Goal: Task Accomplishment & Management: Manage account settings

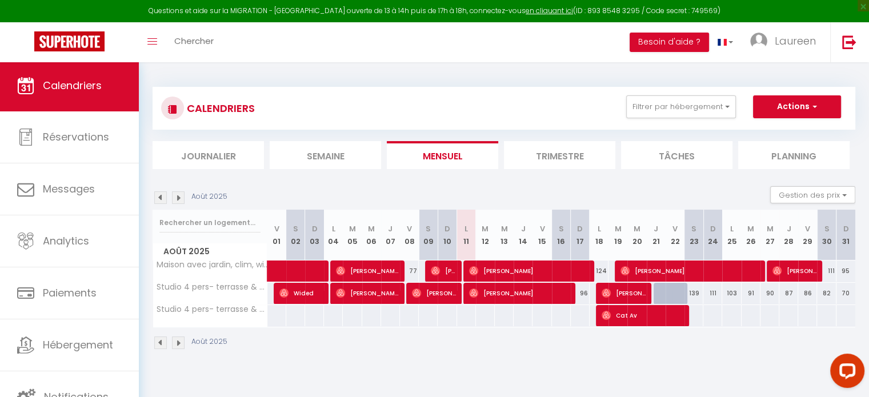
scroll to position [3, 0]
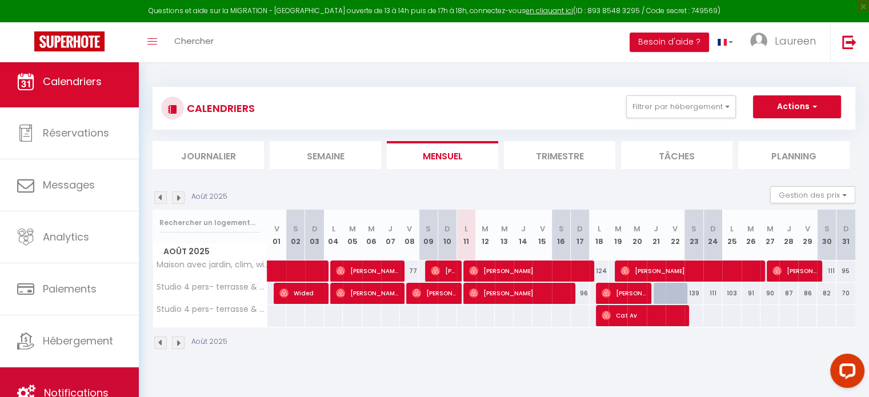
click at [83, 374] on link "Notifications" at bounding box center [69, 392] width 139 height 51
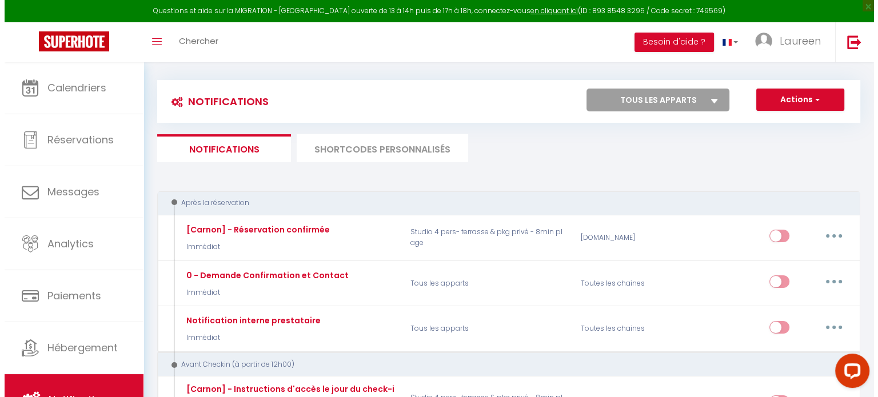
scroll to position [33, 0]
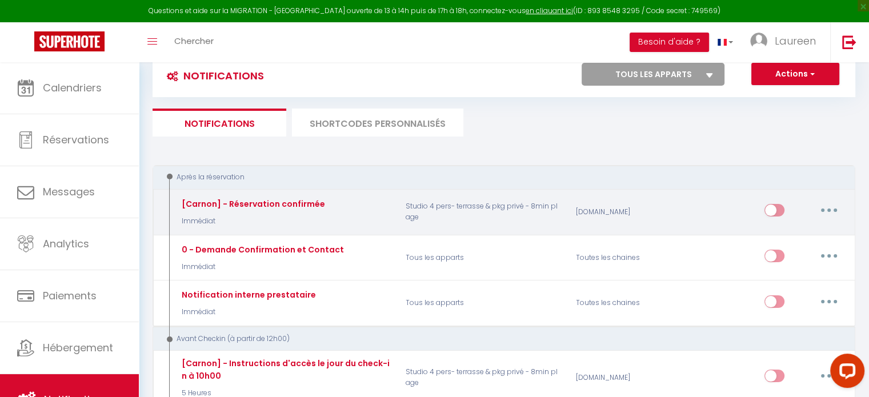
click at [831, 212] on button "button" at bounding box center [829, 210] width 32 height 18
click at [804, 239] on link "Editer" at bounding box center [799, 236] width 85 height 19
type input "[Carnon] - Réservation confirmée"
select select "Immédiat"
select select
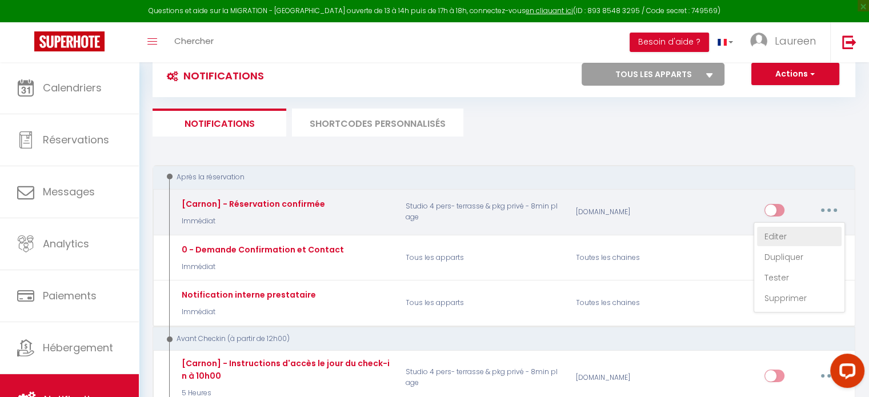
checkbox input "true"
checkbox input "false"
radio input "true"
type input "Confirmation de réservation - [GUEST:FIRST_NAME] [GUEST:NAME]"
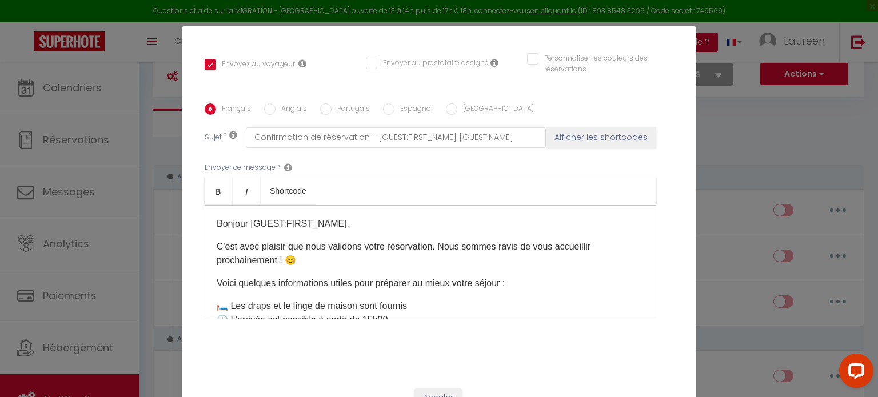
scroll to position [240, 0]
click at [335, 239] on p "C'est avec plaisir que nous validons votre réservation. Nous sommes ravis de vo…" at bounding box center [430, 252] width 427 height 27
click at [218, 239] on p "C'est avec plaisir que nous validons votre réservation. Nous sommes ravis de vo…" at bounding box center [430, 252] width 427 height 27
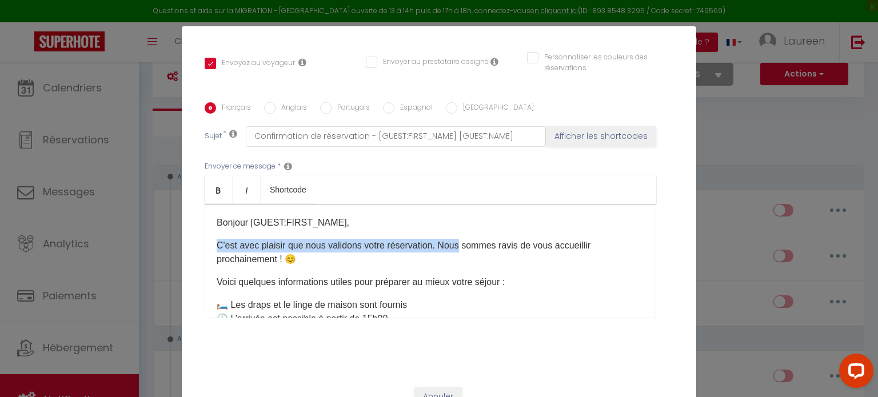
click at [436, 239] on p "C'est avec plaisir que nous validons votre réservation. Nous sommes ravis de vo…" at bounding box center [430, 252] width 427 height 27
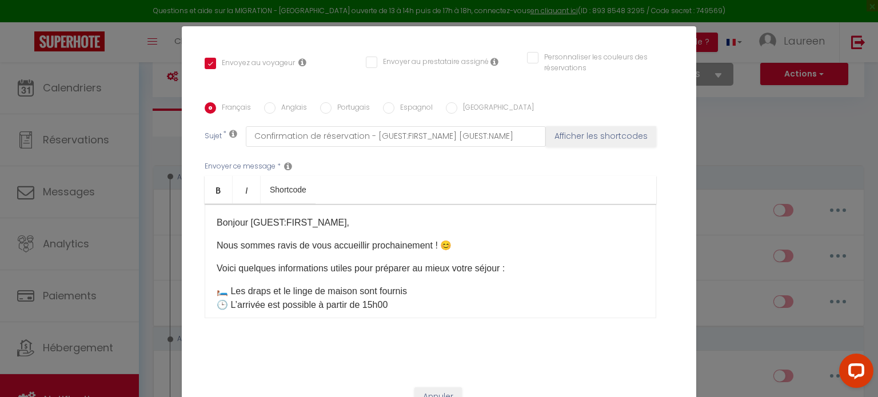
click at [427, 239] on p "Nous sommes ravis de vous accueillir prochainement ! 😊" at bounding box center [430, 246] width 427 height 14
click at [217, 239] on p "Nous sommes ravis de vous accueillir prochainement ! 😊" at bounding box center [430, 246] width 427 height 14
click at [402, 239] on p "Merci pour votre réservation, nous sommes ravis de vous accueillir prochainemen…" at bounding box center [430, 246] width 427 height 14
click at [398, 239] on p "Merci pour votre réservation, nous sommes ravis de vous accueillir prochainemen…" at bounding box center [430, 246] width 427 height 14
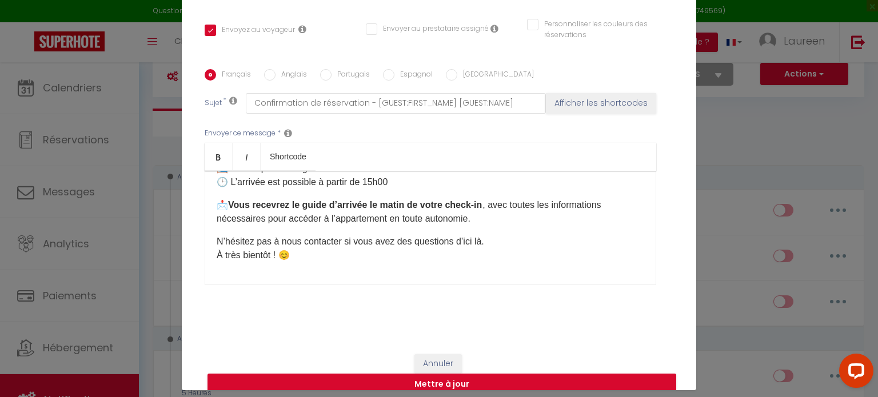
scroll to position [38, 0]
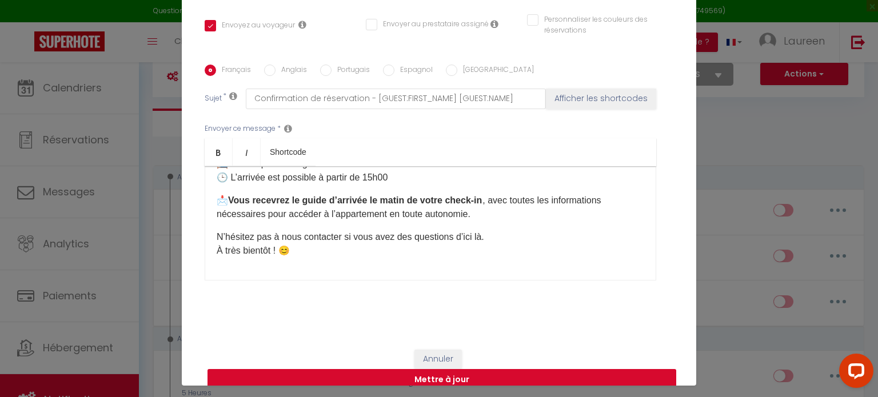
click at [434, 369] on button "Mettre à jour" at bounding box center [441, 380] width 469 height 22
checkbox input "true"
checkbox input "false"
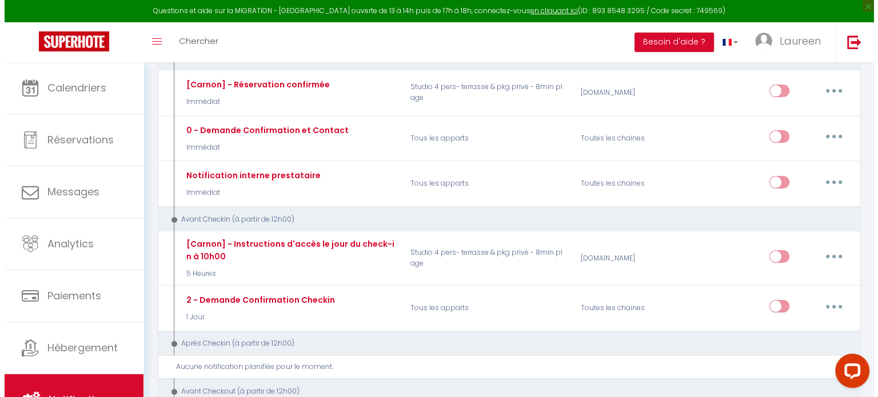
scroll to position [153, 0]
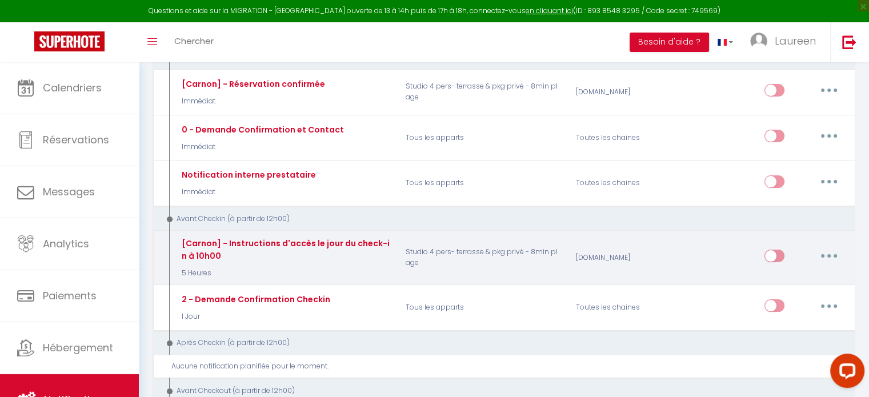
click at [830, 251] on button "button" at bounding box center [829, 256] width 32 height 18
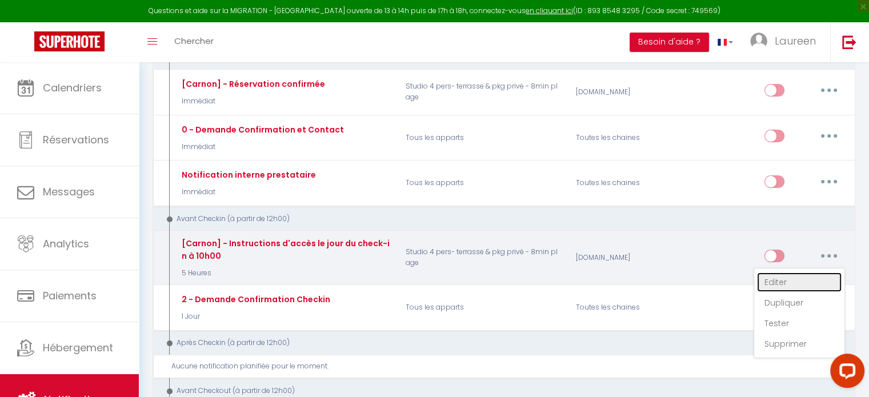
click at [801, 278] on link "Editer" at bounding box center [799, 282] width 85 height 19
type input "[Carnon] - Instructions d'accès le jour du check-in à 10h00"
select select "5 Heures"
select select
checkbox input "true"
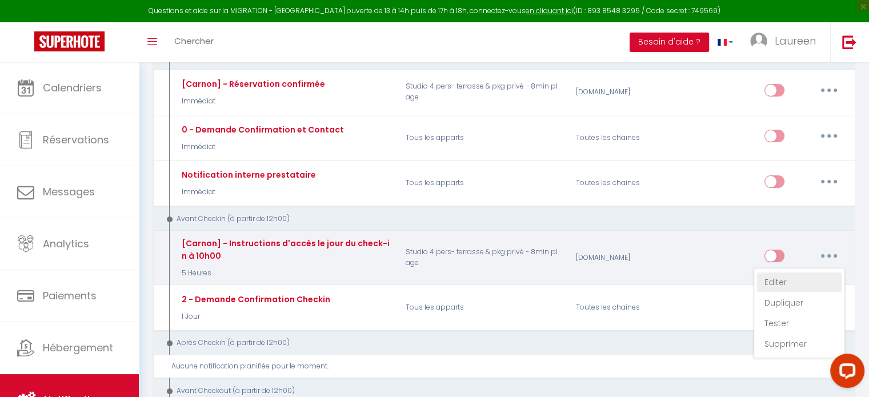
checkbox input "false"
radio input "true"
type input "Instructions d'arrivée pour [GUEST:FIRST_NAME] [GUEST:NAME] - Réservation du [C…"
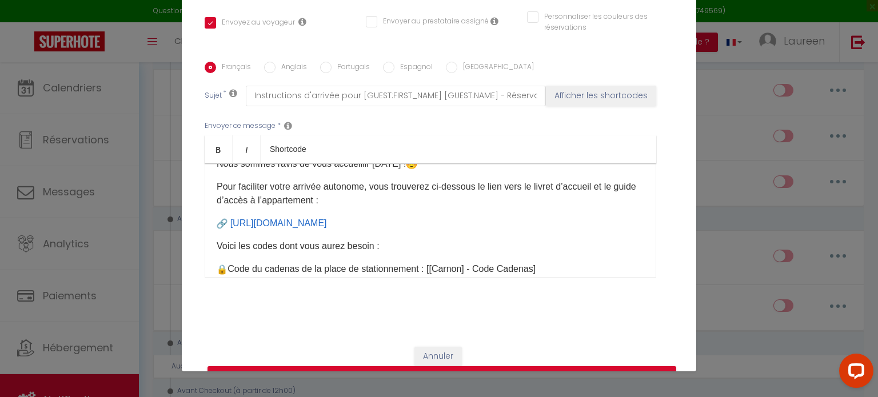
scroll to position [0, 0]
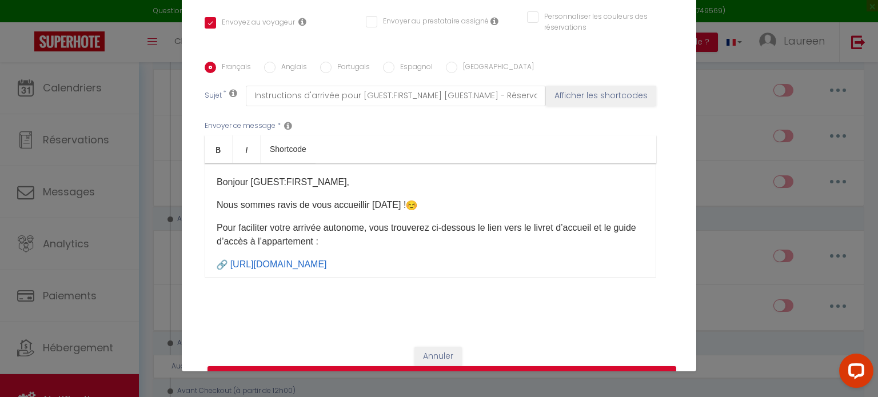
click at [379, 198] on p "Nous sommes ravis de vous accueillir aujourd’hui !" at bounding box center [430, 205] width 427 height 14
click at [305, 221] on p "Pour faciliter votre arrivée autonome, vous trouverez ci-dessous le lien vers l…" at bounding box center [430, 234] width 427 height 27
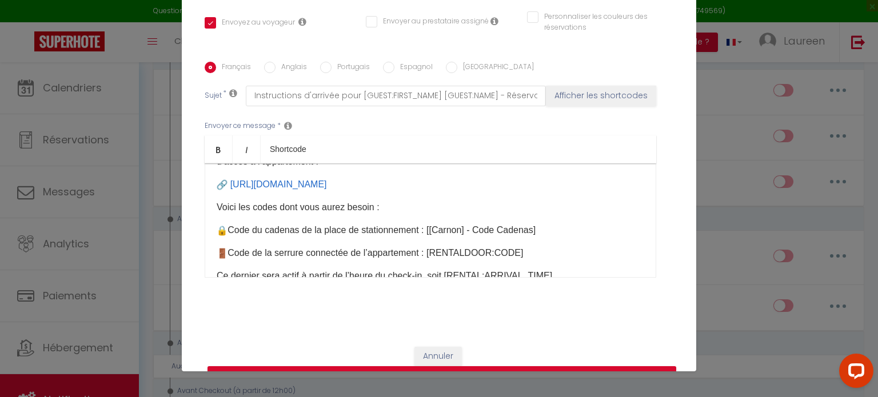
scroll to position [82, 0]
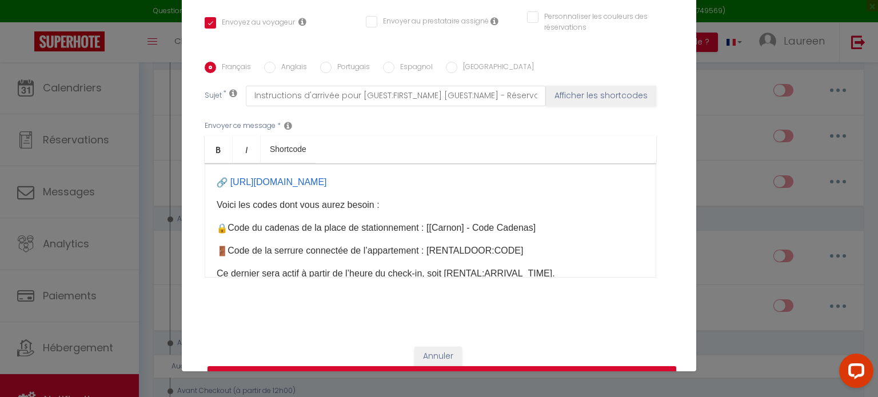
click at [347, 225] on div "Bonjour [GUEST:FIRST_NAME]​, Nous sommes ravis de vous accueillir aujourd’hui !…" at bounding box center [430, 220] width 451 height 114
click at [209, 234] on div "Bonjour [GUEST:FIRST_NAME]​, Nous sommes ravis de vous accueillir aujourd’hui !…" at bounding box center [430, 220] width 451 height 114
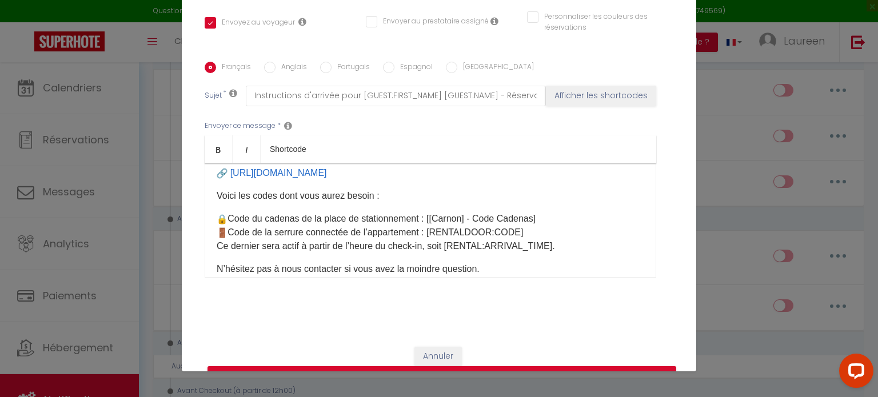
scroll to position [91, 0]
click at [258, 230] on p "Code du cadenas de la place de stationnement : [[Carnon] - Code Cadenas]​ Code …" at bounding box center [430, 232] width 427 height 41
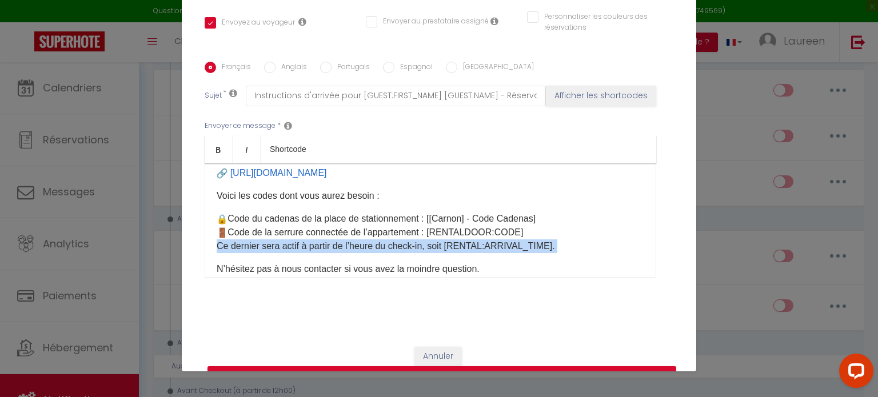
click at [258, 230] on p "Code du cadenas de la place de stationnement : [[Carnon] - Code Cadenas]​ Code …" at bounding box center [430, 232] width 427 height 41
click at [243, 145] on icon "Italic" at bounding box center [246, 149] width 9 height 9
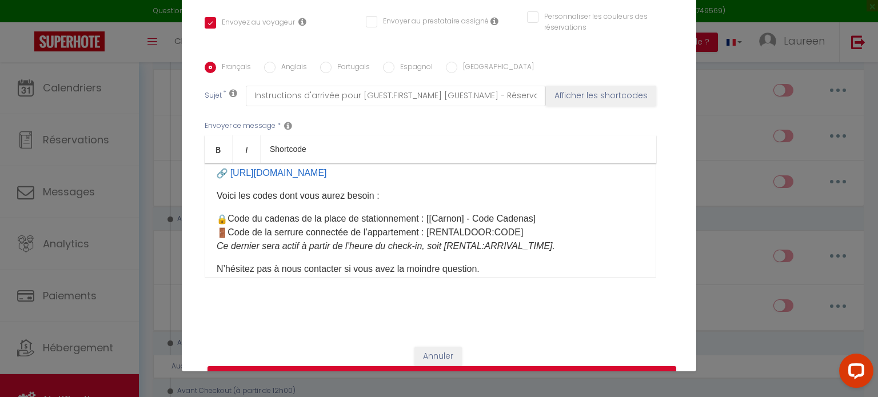
click at [281, 219] on p "Code du cadenas de la place de stationnement : [[Carnon] - Code Cadenas]​ Code …" at bounding box center [430, 232] width 427 height 41
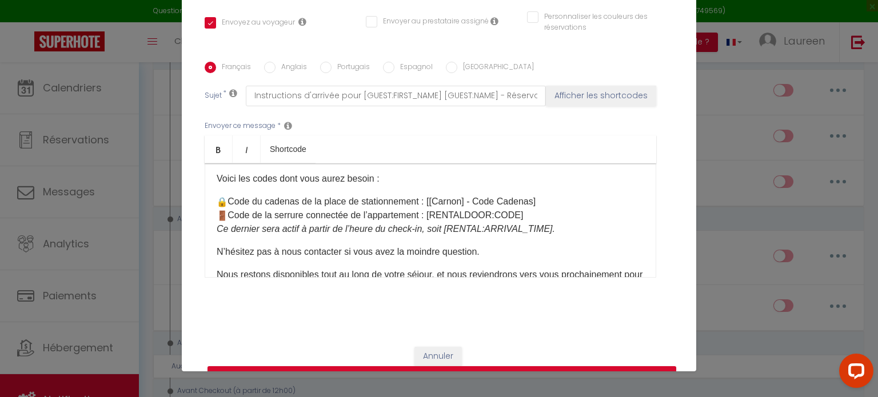
scroll to position [119, 0]
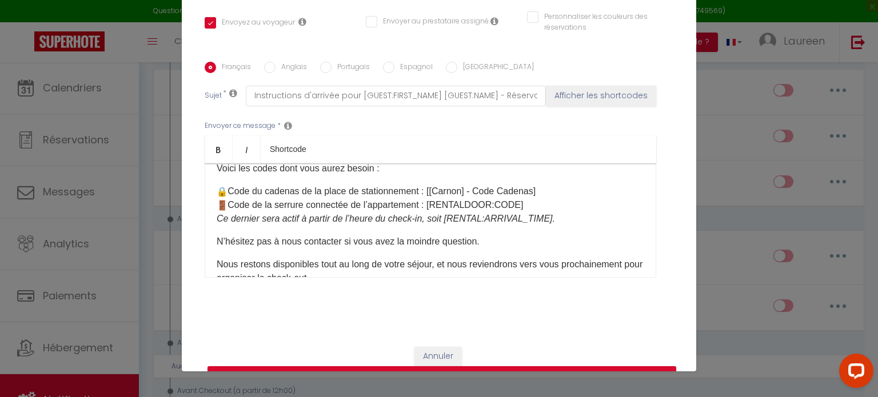
click at [260, 235] on p "N’hésitez pas à nous contacter si vous avez la moindre question." at bounding box center [430, 242] width 427 height 14
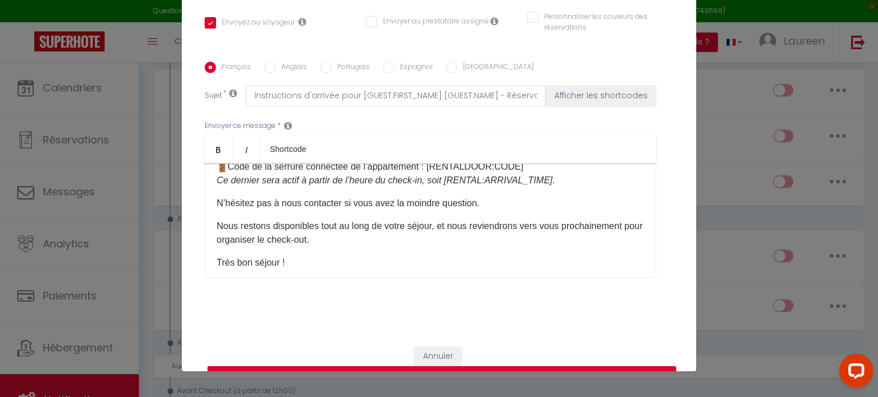
scroll to position [158, 0]
click at [358, 219] on p "Nous restons disponibles tout au long de votre séjour, et nous reviendrons vers…" at bounding box center [430, 232] width 427 height 27
click at [329, 224] on p "Nous restons disponibles tout au long de votre séjour, et nous reviendrons vers…" at bounding box center [430, 232] width 427 height 27
click at [311, 223] on p "Nous restons disponibles tout au long de votre séjour, et nous reviendrons vers…" at bounding box center [430, 232] width 427 height 27
click at [326, 225] on p "Nous restons disponibles tout au long de votre séjour, et nous reviendrons vers…" at bounding box center [430, 232] width 427 height 27
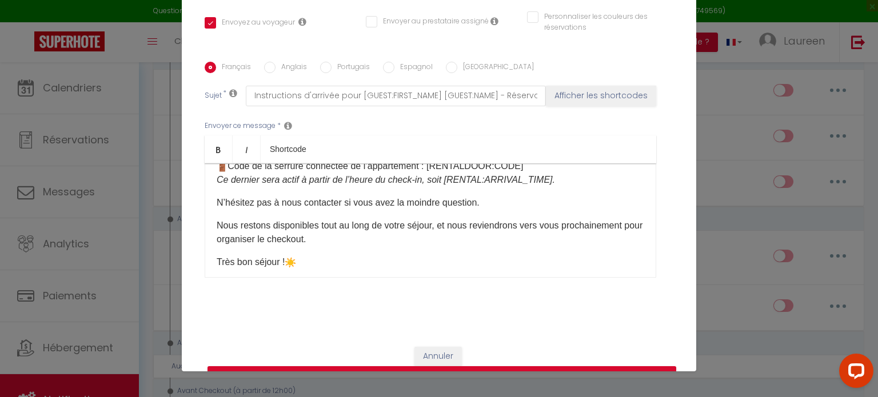
drag, startPoint x: 302, startPoint y: 225, endPoint x: 269, endPoint y: 226, distance: 33.1
click at [269, 226] on p "Nous restons disponibles tout au long de votre séjour, et nous reviendrons vers…" at bounding box center [430, 232] width 427 height 27
click at [345, 219] on p "Nous restons disponibles tout au long de votre séjour, et nous reviendrons vers…" at bounding box center [430, 232] width 427 height 27
click at [429, 219] on p "Nous restons disponibles tout au long de votre séjour, et nous reviendrons vers…" at bounding box center [430, 232] width 427 height 27
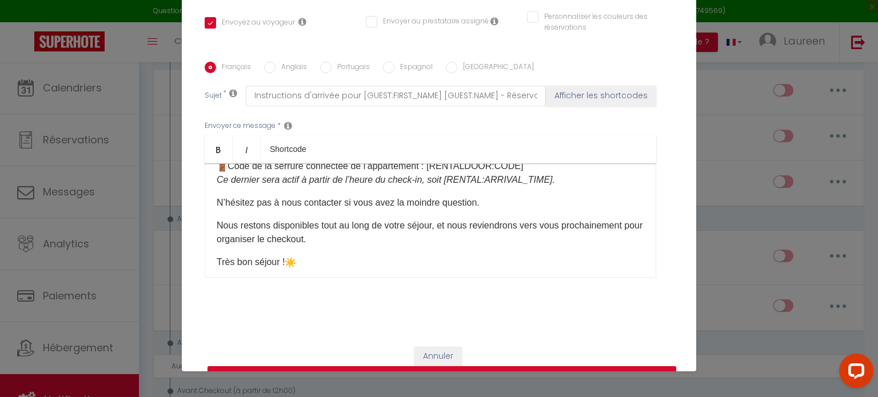
click at [435, 219] on p "Nous restons disponibles tout au long de votre séjour, et nous reviendrons vers…" at bounding box center [430, 232] width 427 height 27
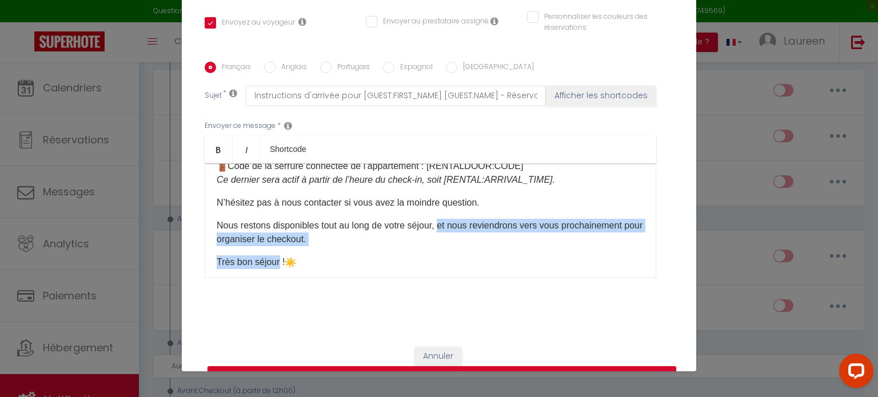
click at [274, 255] on p "Très bon séjour ! ​" at bounding box center [430, 262] width 427 height 14
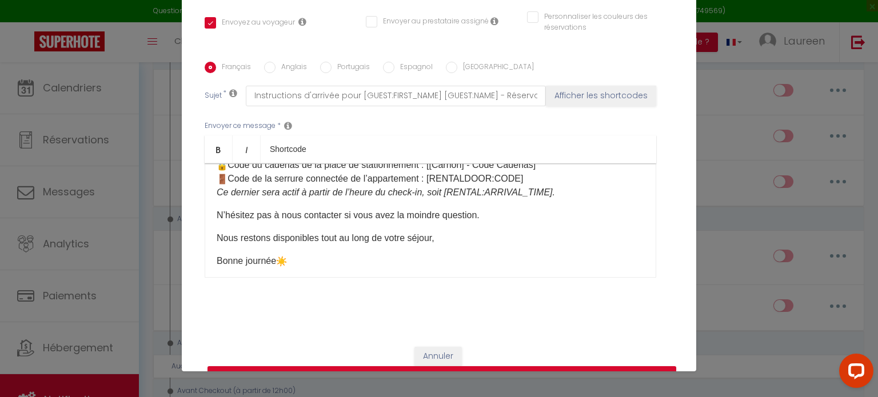
scroll to position [172, 0]
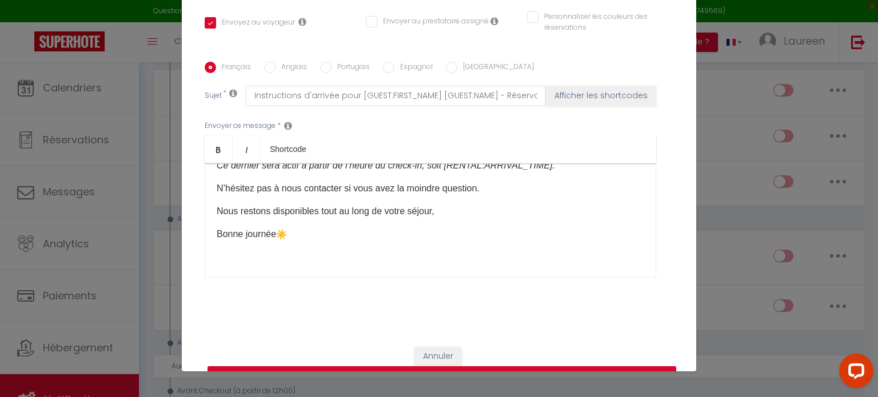
click at [428, 366] on button "Mettre à jour" at bounding box center [441, 377] width 469 height 22
checkbox input "true"
checkbox input "false"
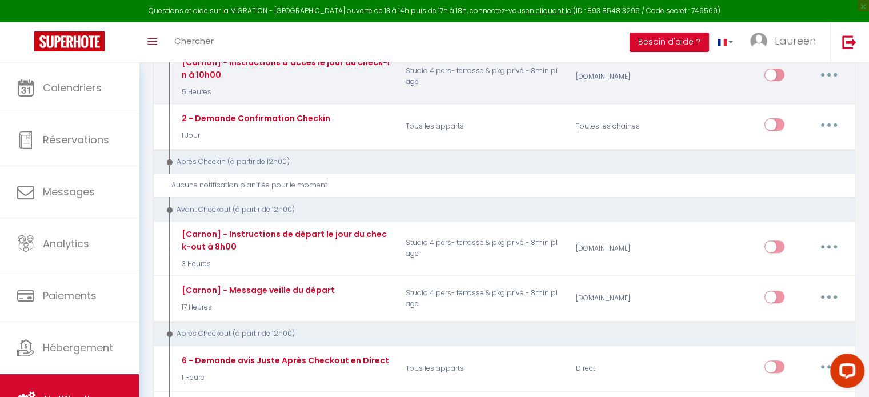
scroll to position [334, 0]
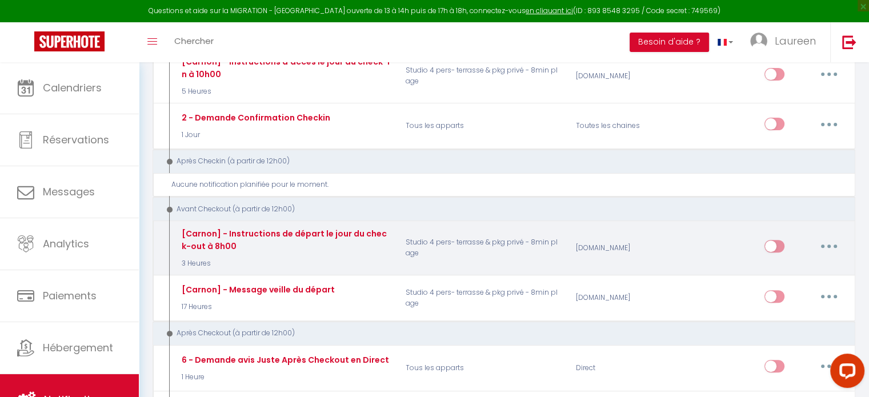
click at [424, 235] on p "Studio 4 pers- terrasse & pkg privé - 8min plage" at bounding box center [483, 248] width 170 height 42
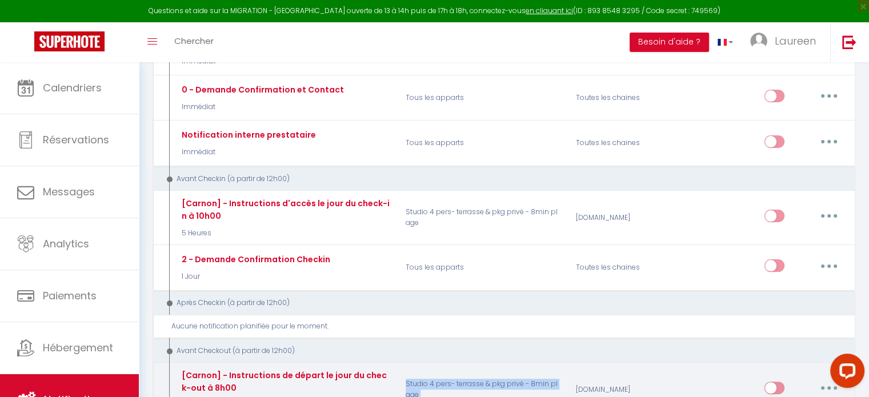
scroll to position [192, 0]
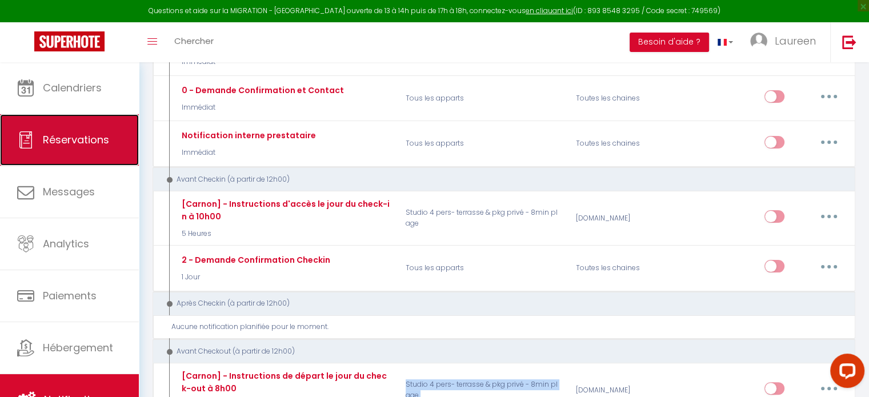
click at [72, 139] on span "Réservations" at bounding box center [76, 140] width 66 height 14
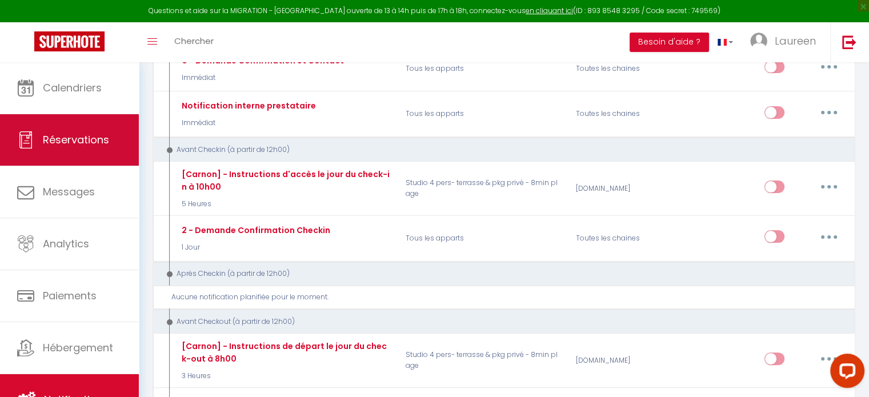
select select "not_cancelled"
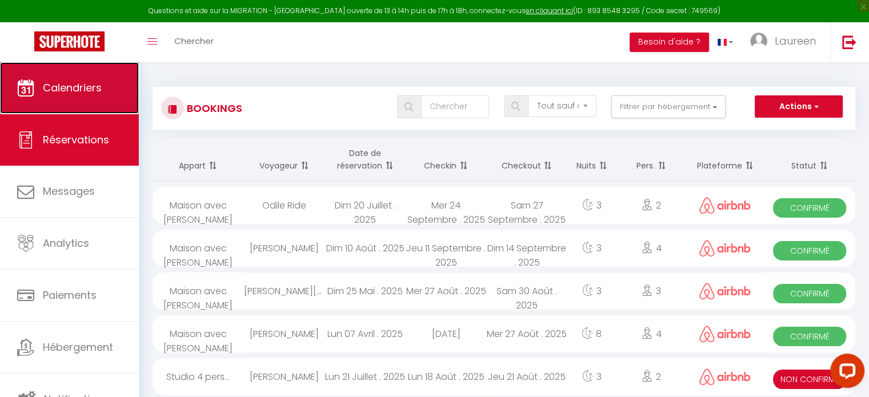
click at [66, 90] on span "Calendriers" at bounding box center [72, 88] width 59 height 14
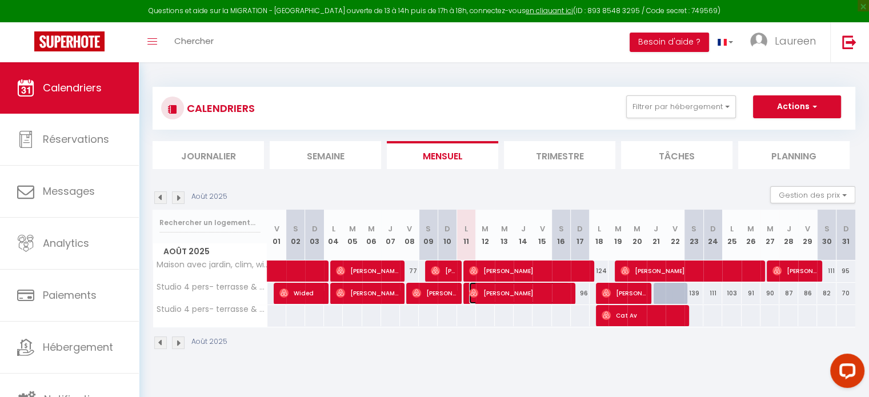
click at [542, 292] on span "Kyle Tchivanga" at bounding box center [519, 293] width 101 height 22
select select "OK"
select select "0"
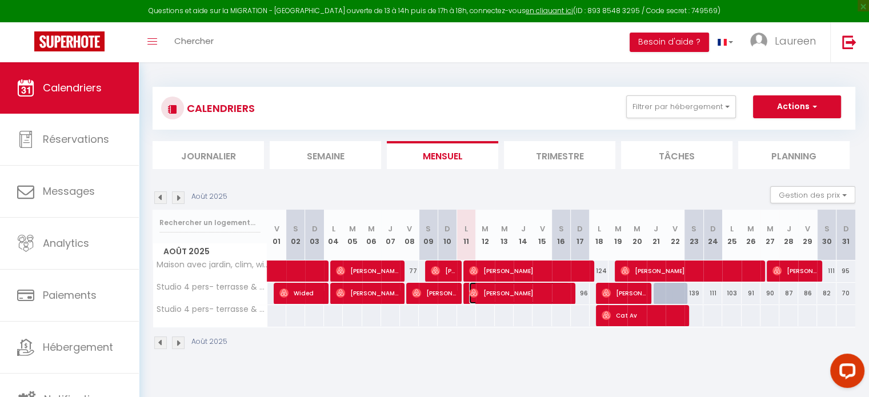
select select "1"
select select
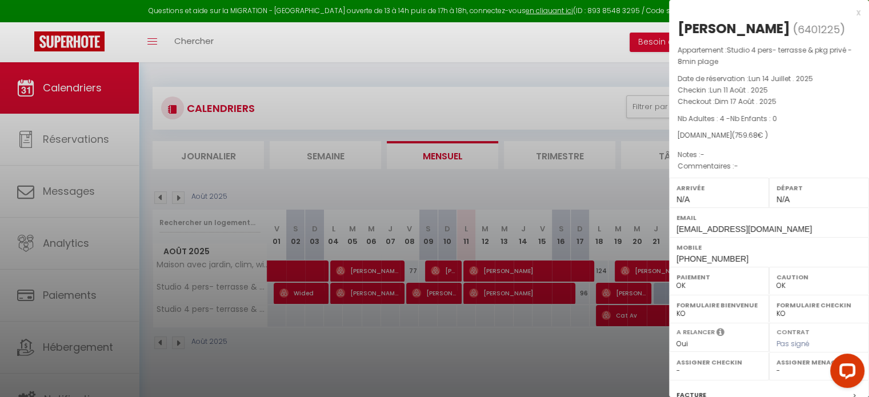
click at [851, 13] on div "x" at bounding box center [764, 13] width 191 height 14
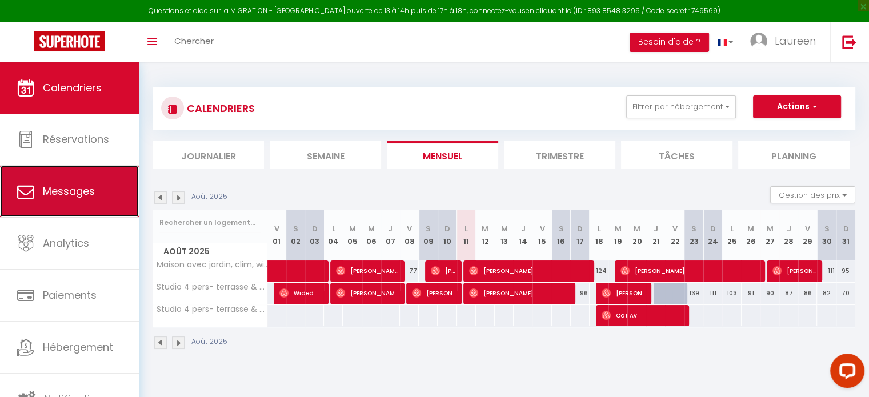
click at [93, 189] on span "Messages" at bounding box center [69, 191] width 52 height 14
select select "message"
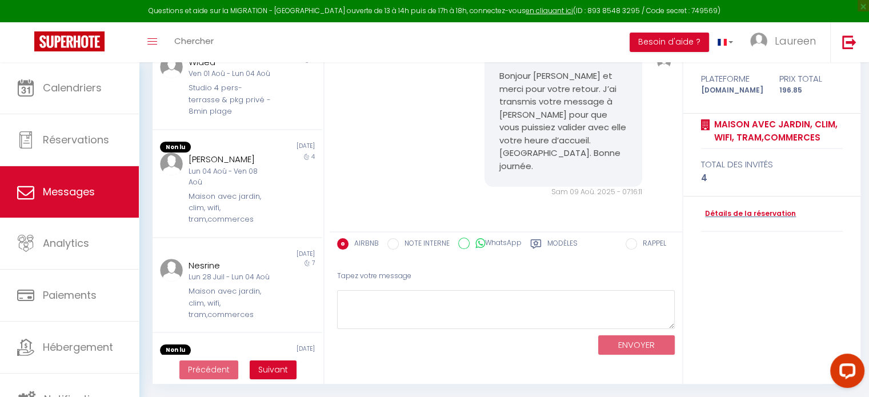
scroll to position [411, 0]
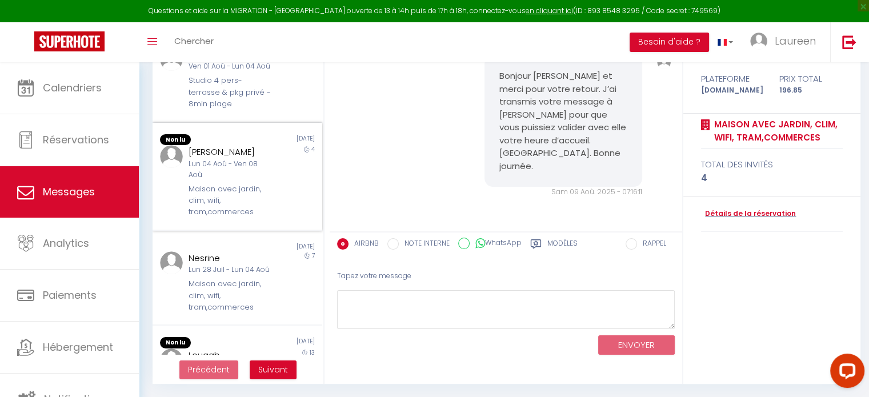
click at [251, 181] on div "Lun 04 Aoû - Ven 08 Aoû" at bounding box center [231, 170] width 84 height 22
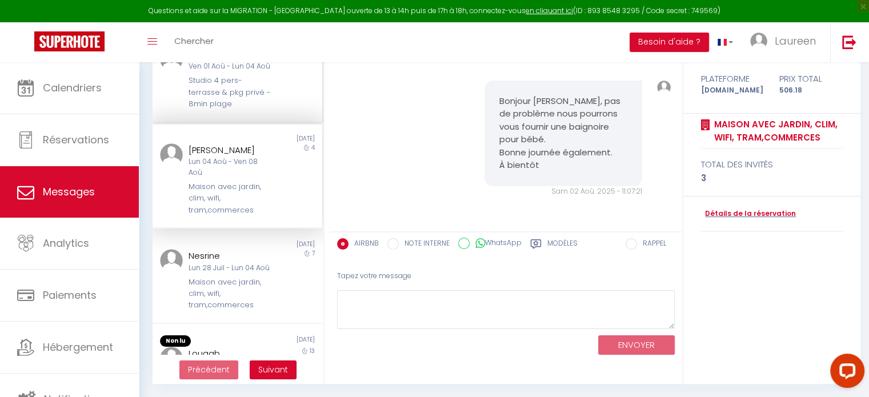
click at [230, 110] on div "Studio 4 pers- terrasse & pkg privé - 8min plage" at bounding box center [231, 92] width 84 height 35
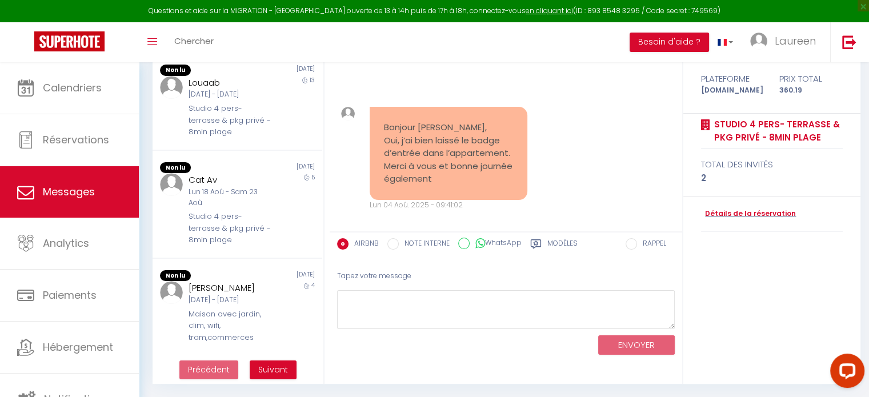
scroll to position [699, 0]
click at [230, 111] on div "Studio 4 pers- terrasse & pkg privé - 8min plage" at bounding box center [231, 120] width 84 height 35
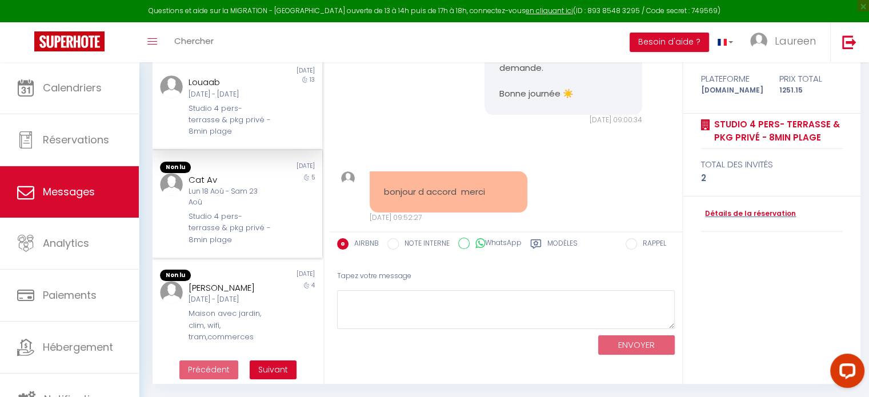
scroll to position [3494, 0]
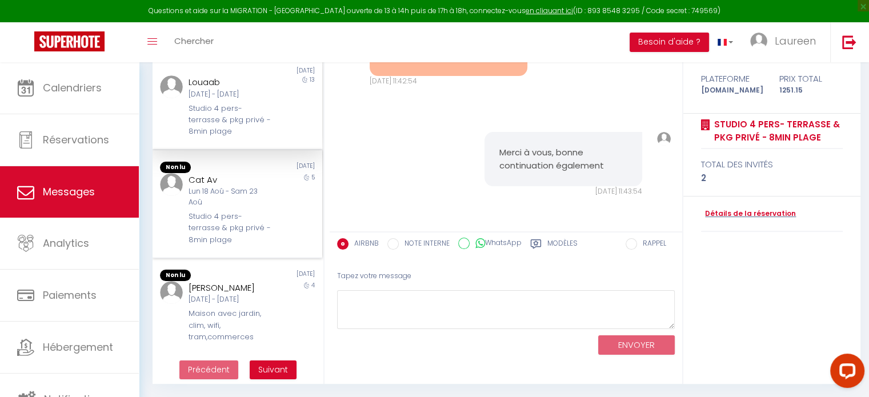
click at [226, 188] on div "Lun 18 Aoû - Sam 23 Aoû" at bounding box center [231, 197] width 84 height 22
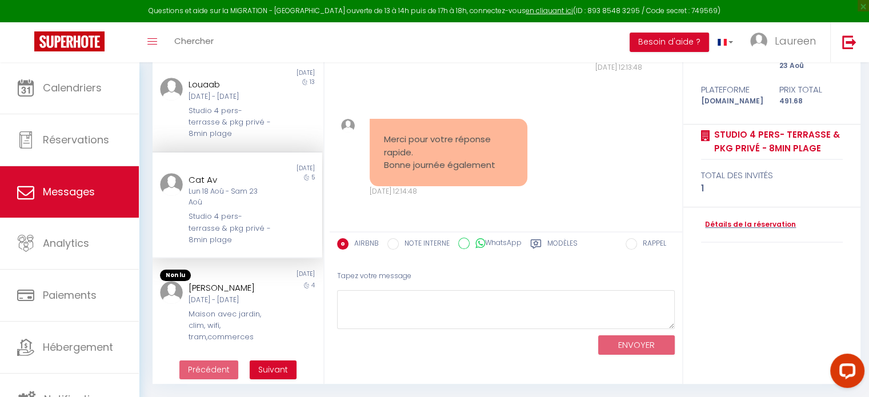
scroll to position [695, 0]
click at [231, 310] on div "Maison avec jardin, clim, wifi, tram,commerces" at bounding box center [231, 326] width 84 height 35
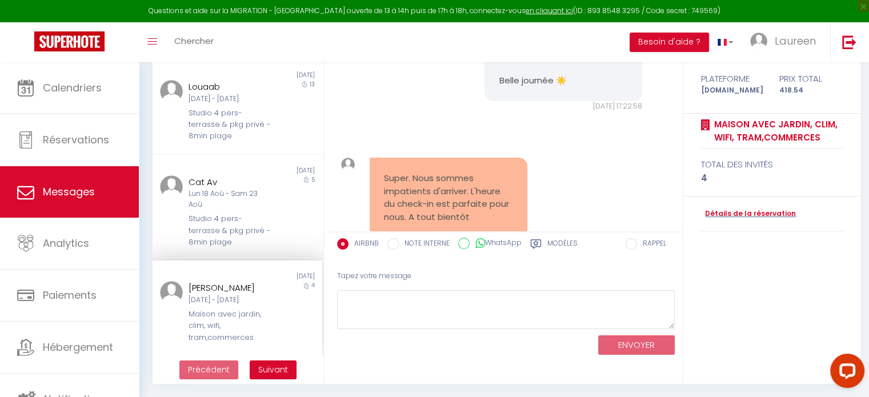
scroll to position [843, 0]
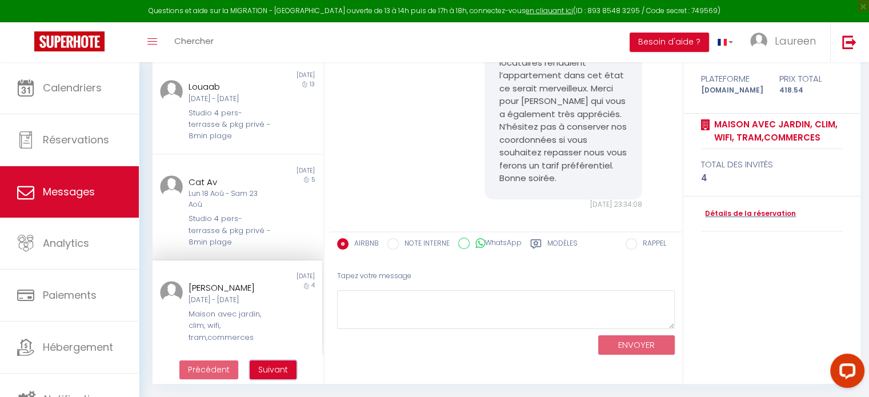
click at [271, 367] on span "Suivant" at bounding box center [273, 369] width 30 height 11
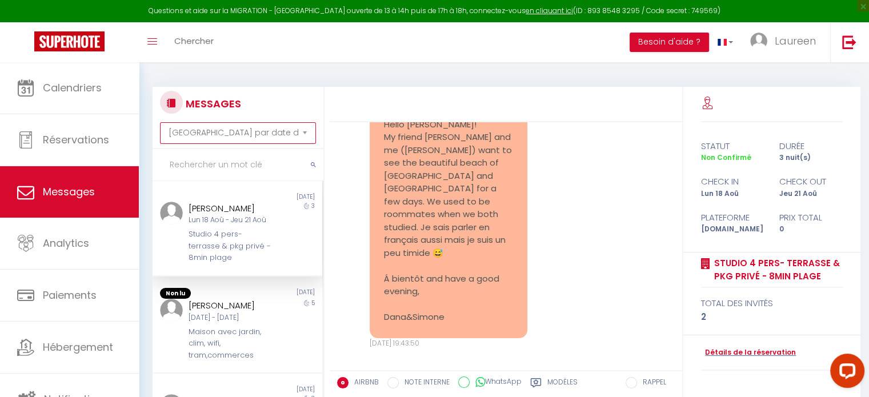
click at [281, 137] on select "Trier par date de réservation Trier par date de message" at bounding box center [238, 133] width 156 height 22
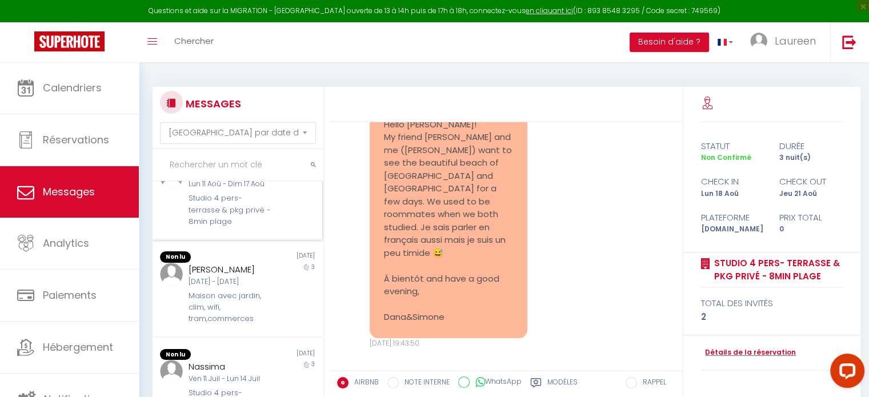
click at [232, 219] on div "Studio 4 pers- terrasse & pkg privé - 8min plage" at bounding box center [231, 210] width 84 height 35
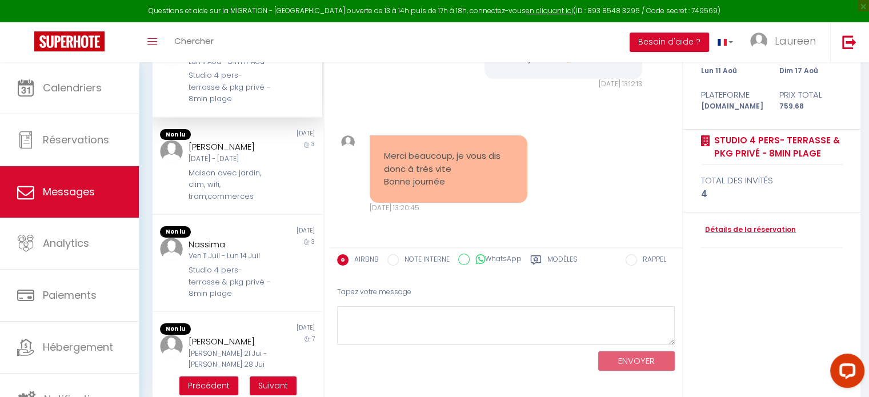
scroll to position [134, 0]
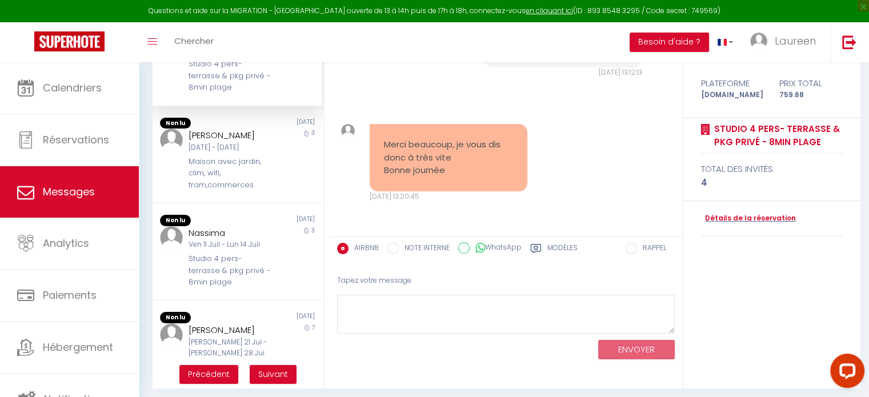
click at [557, 246] on label "Modèles" at bounding box center [562, 250] width 30 height 14
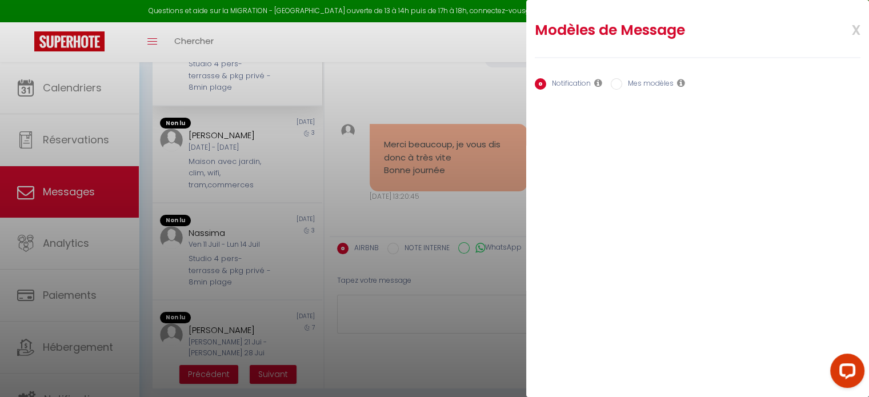
click at [568, 84] on label "Notification" at bounding box center [568, 84] width 45 height 13
click at [546, 84] on input "Notification" at bounding box center [540, 83] width 11 height 11
click at [855, 30] on span "x" at bounding box center [842, 28] width 36 height 27
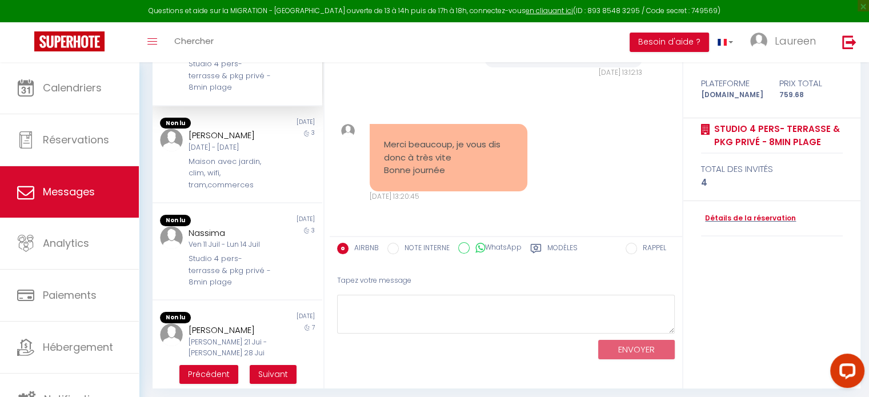
click at [634, 246] on input "RAPPEL" at bounding box center [631, 248] width 11 height 11
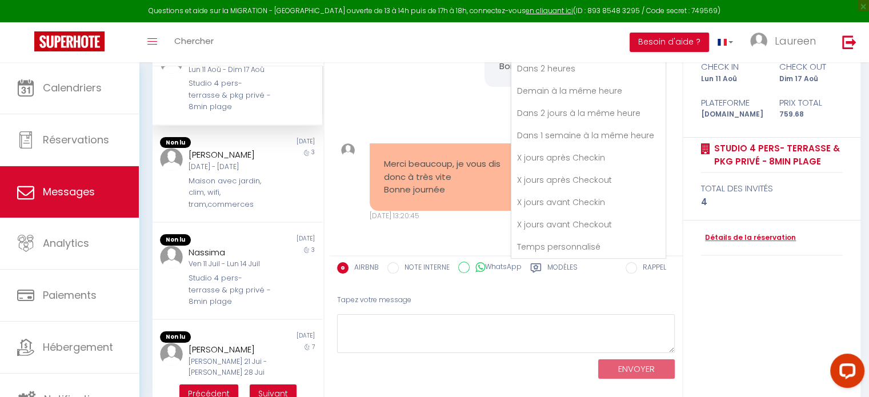
scroll to position [117, 0]
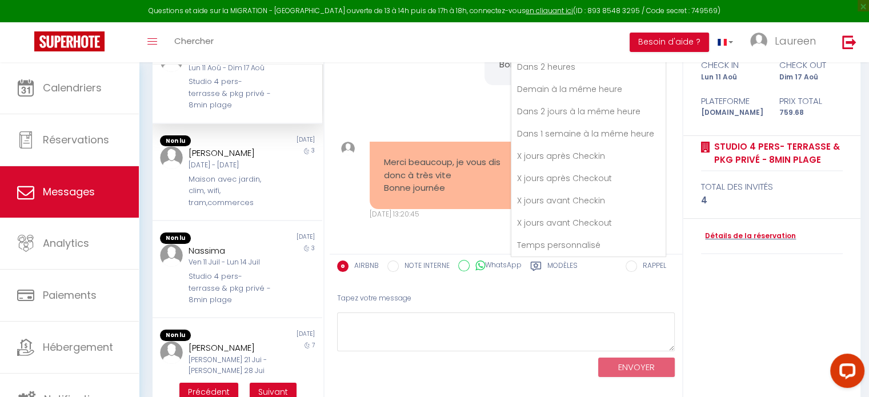
click at [701, 291] on div "statut durée Confirmé 6 nuit(s) check in check out Lun 11 Aoû Dim 17 Aoû Platef…" at bounding box center [771, 188] width 177 height 437
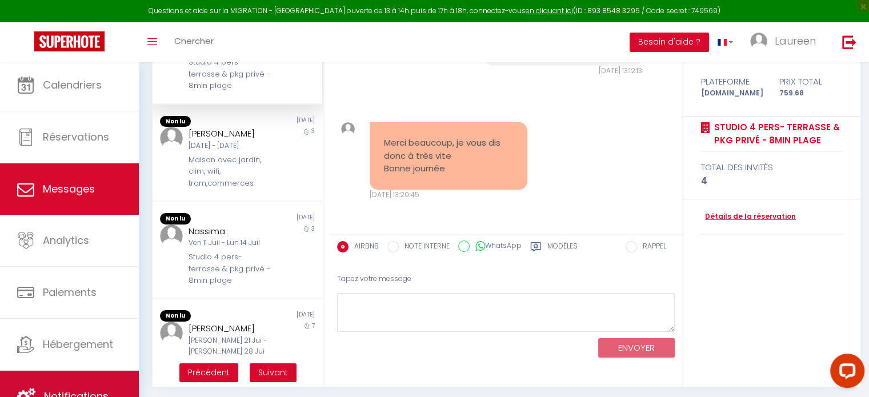
scroll to position [139, 0]
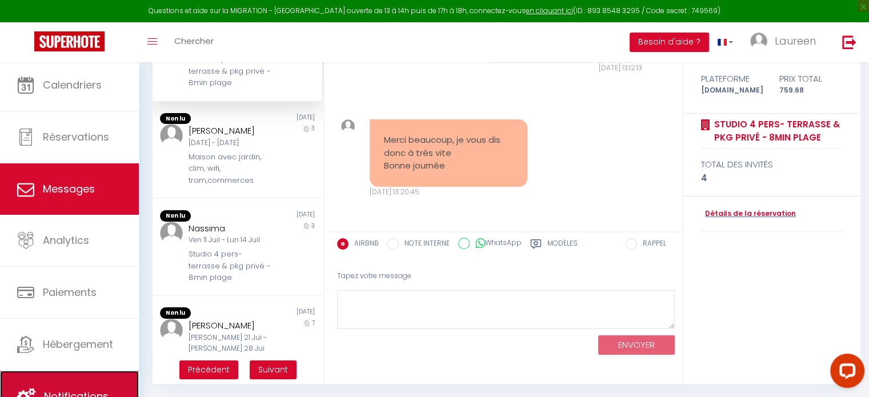
click at [107, 379] on link "Notifications" at bounding box center [69, 396] width 139 height 51
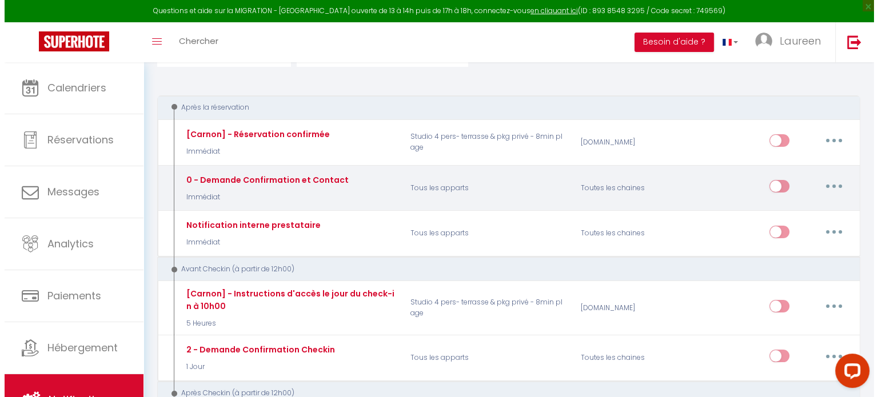
scroll to position [169, 0]
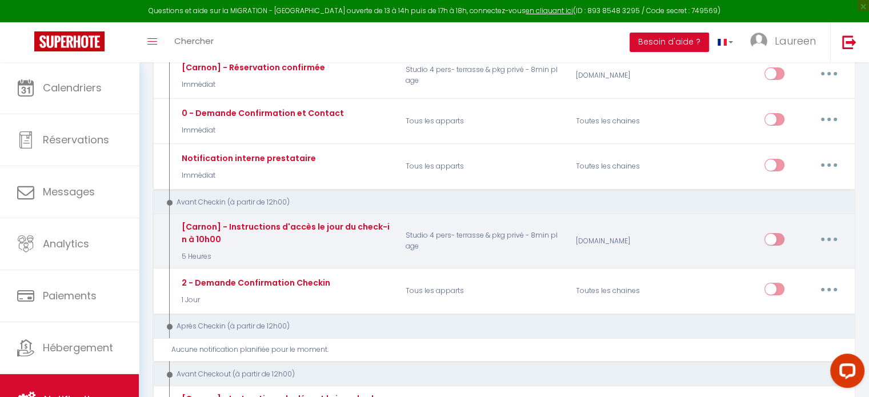
click at [828, 238] on icon "button" at bounding box center [828, 239] width 3 height 3
click at [784, 262] on link "Editer" at bounding box center [799, 265] width 85 height 19
type input "[Carnon] - Instructions d'accès le jour du check-in à 10h00"
select select "5 Heures"
select select
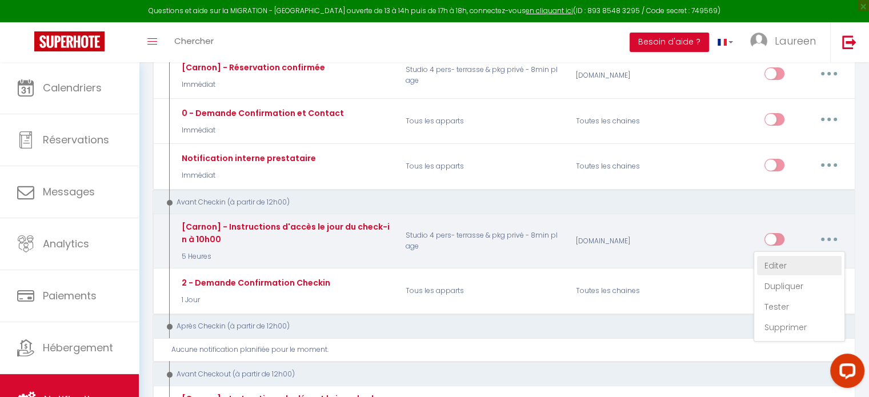
checkbox input "true"
checkbox input "false"
radio input "true"
type input "Instructions d'arrivée pour [GUEST:FIRST_NAME] [GUEST:NAME] - Réservation du [C…"
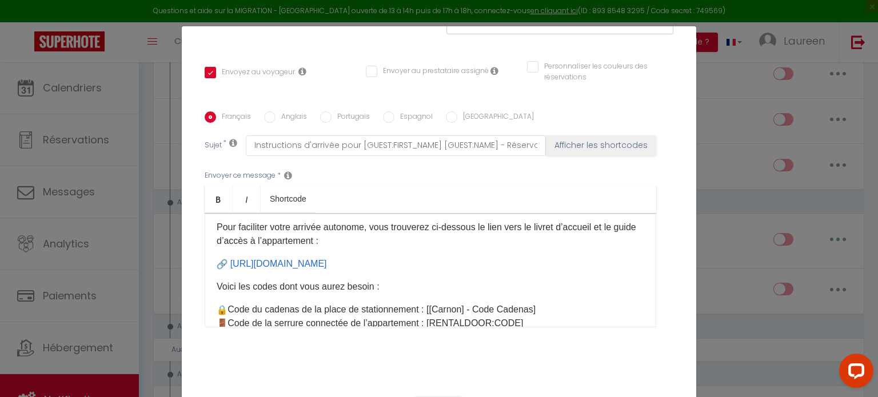
scroll to position [0, 0]
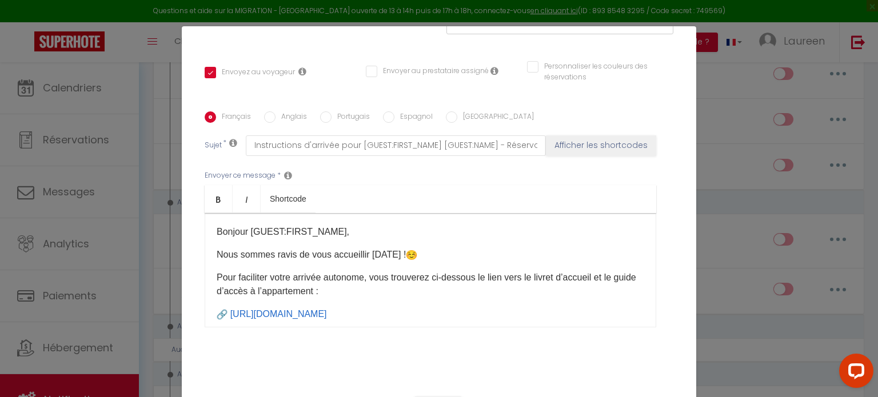
click at [438, 248] on p "Nous sommes ravis de vous accueillir aujourd’hui !" at bounding box center [430, 255] width 427 height 14
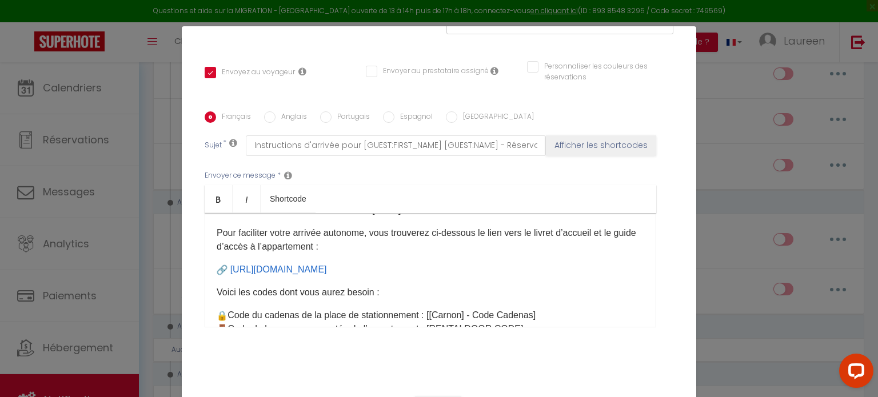
scroll to position [45, 0]
click at [365, 243] on div "Bonjour [GUEST:FIRST_NAME]​, Nous sommes ravis de vous accueillir aujourd’hui !…" at bounding box center [430, 270] width 451 height 114
click at [211, 251] on div "Bonjour [GUEST:FIRST_NAME]​, Nous sommes ravis de vous accueillir aujourd’hui !…" at bounding box center [430, 270] width 451 height 114
click at [254, 285] on p "Voici les codes dont vous aurez besoin :" at bounding box center [430, 292] width 427 height 14
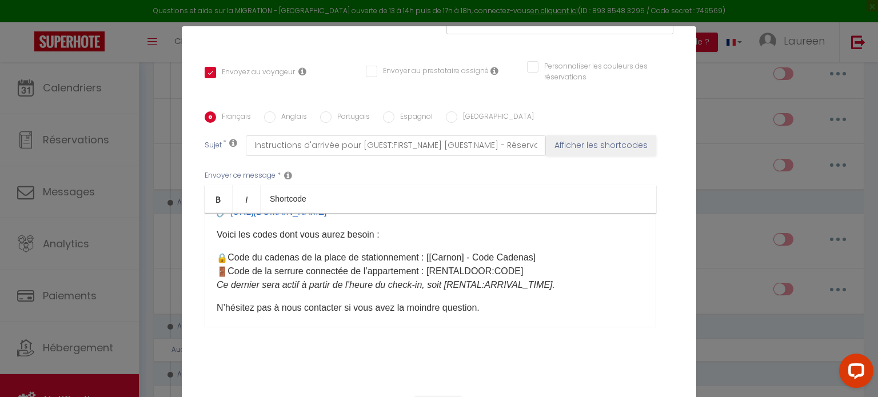
scroll to position [107, 0]
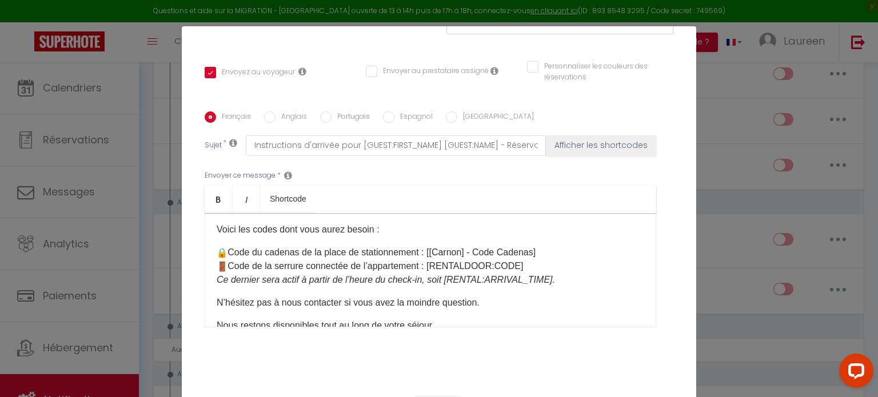
click at [390, 223] on p "Voici les codes dont vous aurez besoin :" at bounding box center [430, 230] width 427 height 14
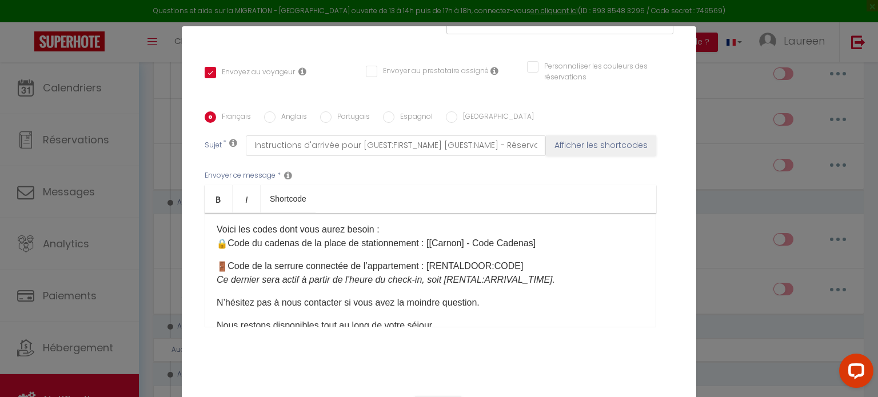
click at [209, 249] on div "Bonjour [GUEST:FIRST_NAME]​, Nous sommes ravis de vous accueillir aujourd’hui !…" at bounding box center [430, 270] width 451 height 114
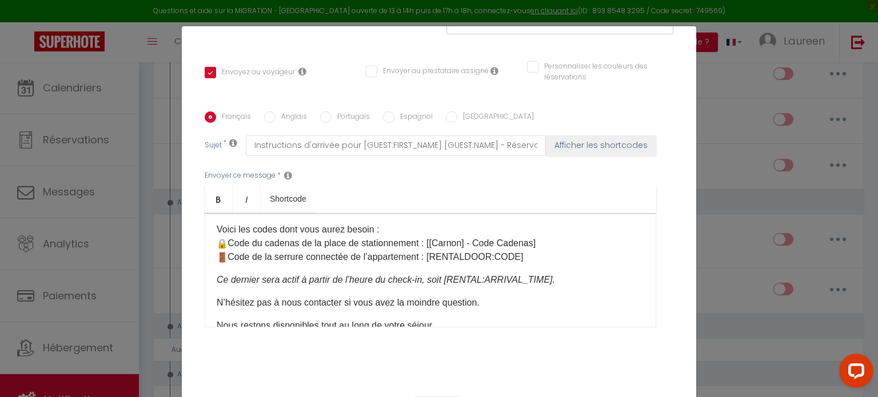
click at [210, 264] on div "Bonjour [GUEST:FIRST_NAME]​, Nous sommes ravis de vous accueillir aujourd’hui !…" at bounding box center [430, 270] width 451 height 114
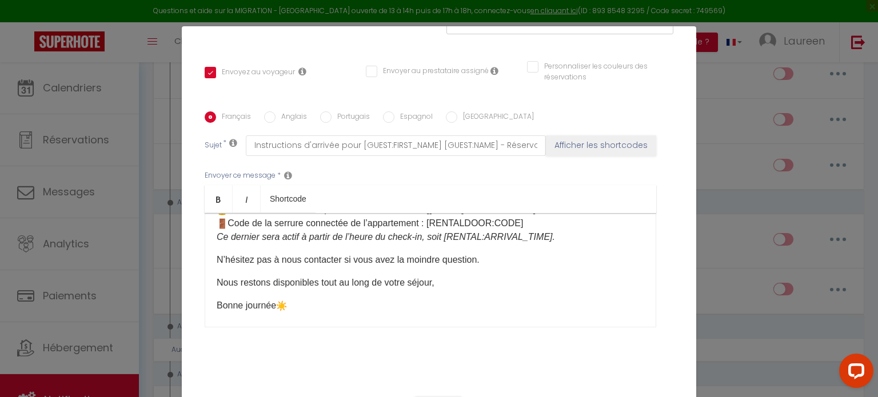
scroll to position [163, 0]
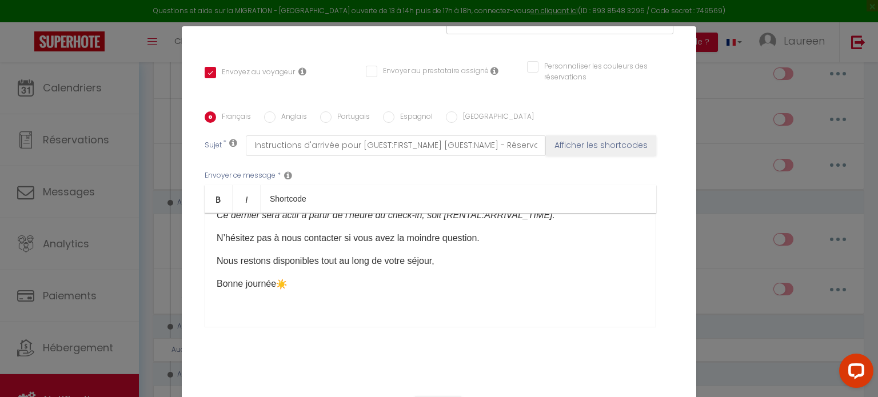
click at [217, 254] on p "Nous restons disponibles tout au long de votre séjour," at bounding box center [430, 261] width 427 height 14
click at [230, 231] on p "N’hésitez pas à nous contacter si vous avez la moindre question." at bounding box center [430, 238] width 427 height 14
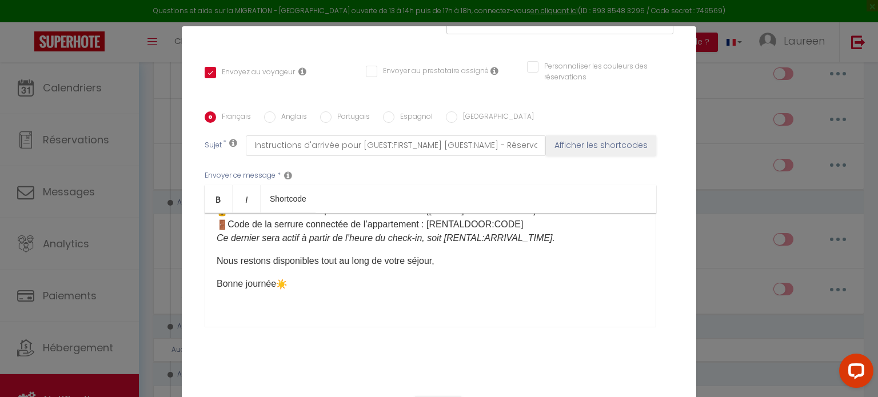
click at [461, 254] on p "Nous restons disponibles tout au long de votre séjour," at bounding box center [430, 261] width 427 height 14
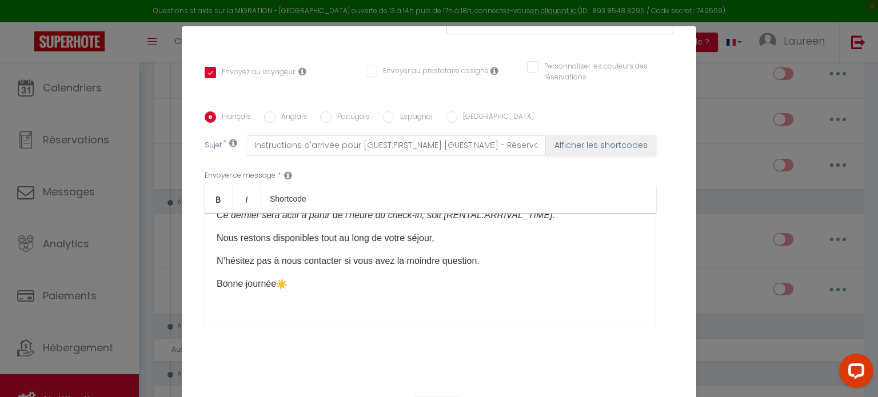
click at [218, 254] on p "N’hésitez pas à nous contacter si vous avez la moindre question." at bounding box center [430, 261] width 427 height 14
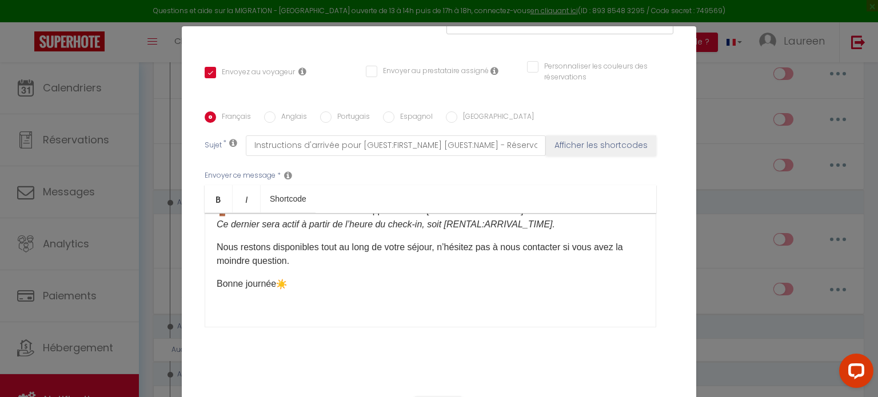
click at [288, 245] on p "Nous restons disponibles tout au long de votre séjour, n’hésitez pas à nous con…" at bounding box center [430, 254] width 427 height 27
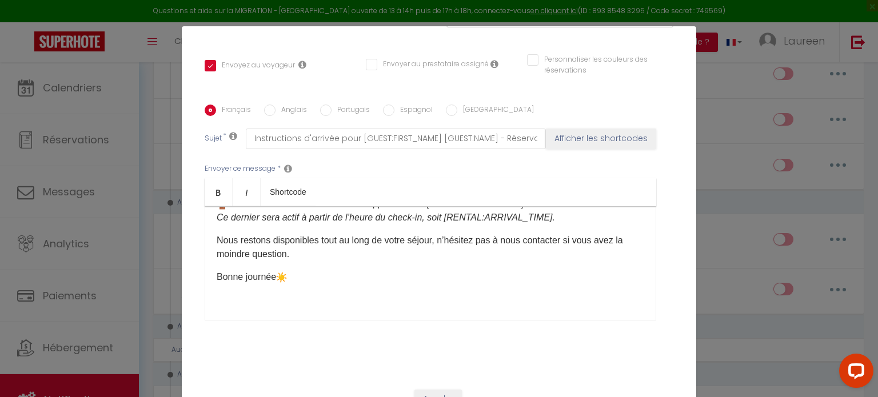
scroll to position [240, 0]
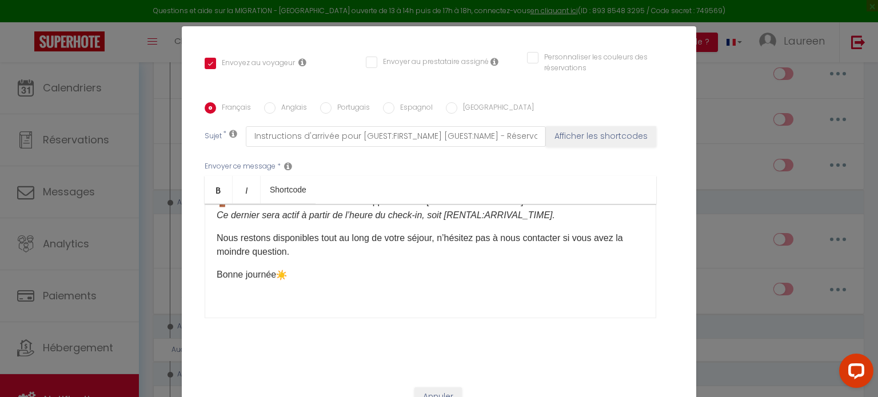
checkbox input "true"
checkbox input "false"
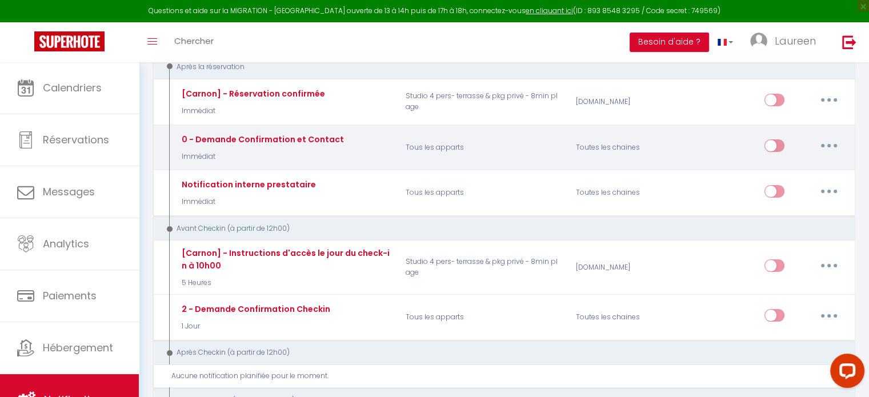
scroll to position [142, 0]
